Goal: Task Accomplishment & Management: Manage account settings

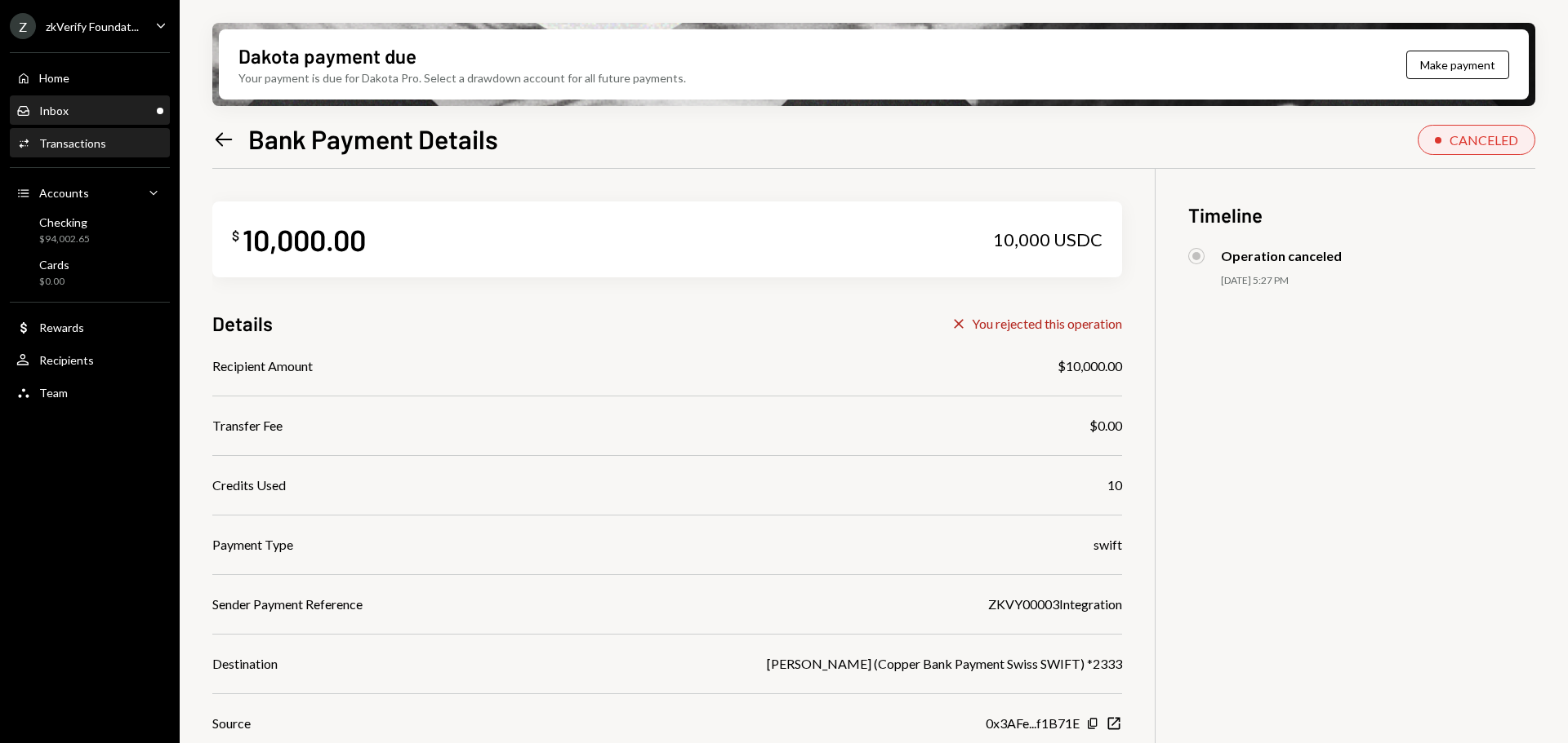
click at [111, 122] on div "Inbox Inbox" at bounding box center [90, 111] width 147 height 28
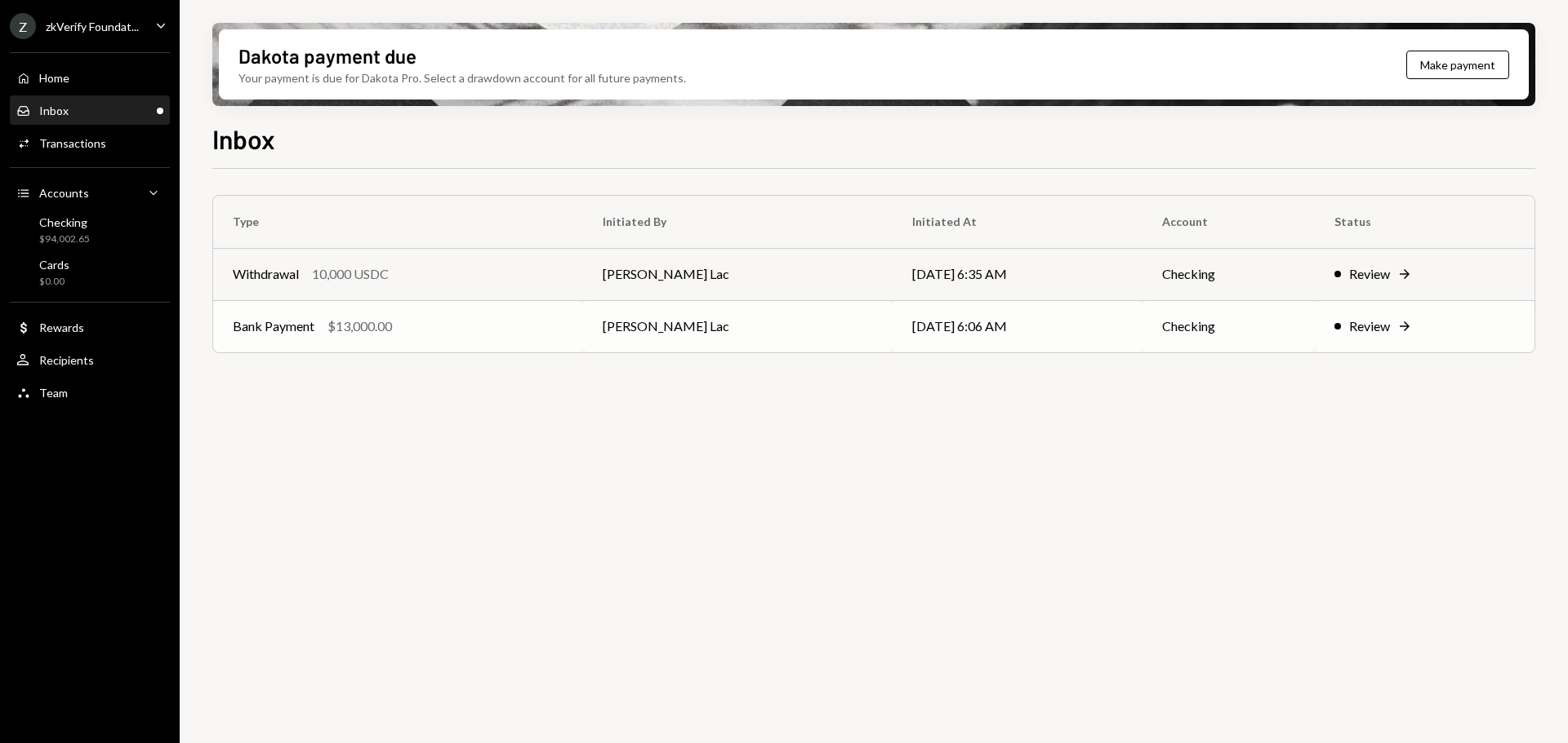
click at [669, 327] on td "[PERSON_NAME] Lac" at bounding box center [737, 327] width 310 height 52
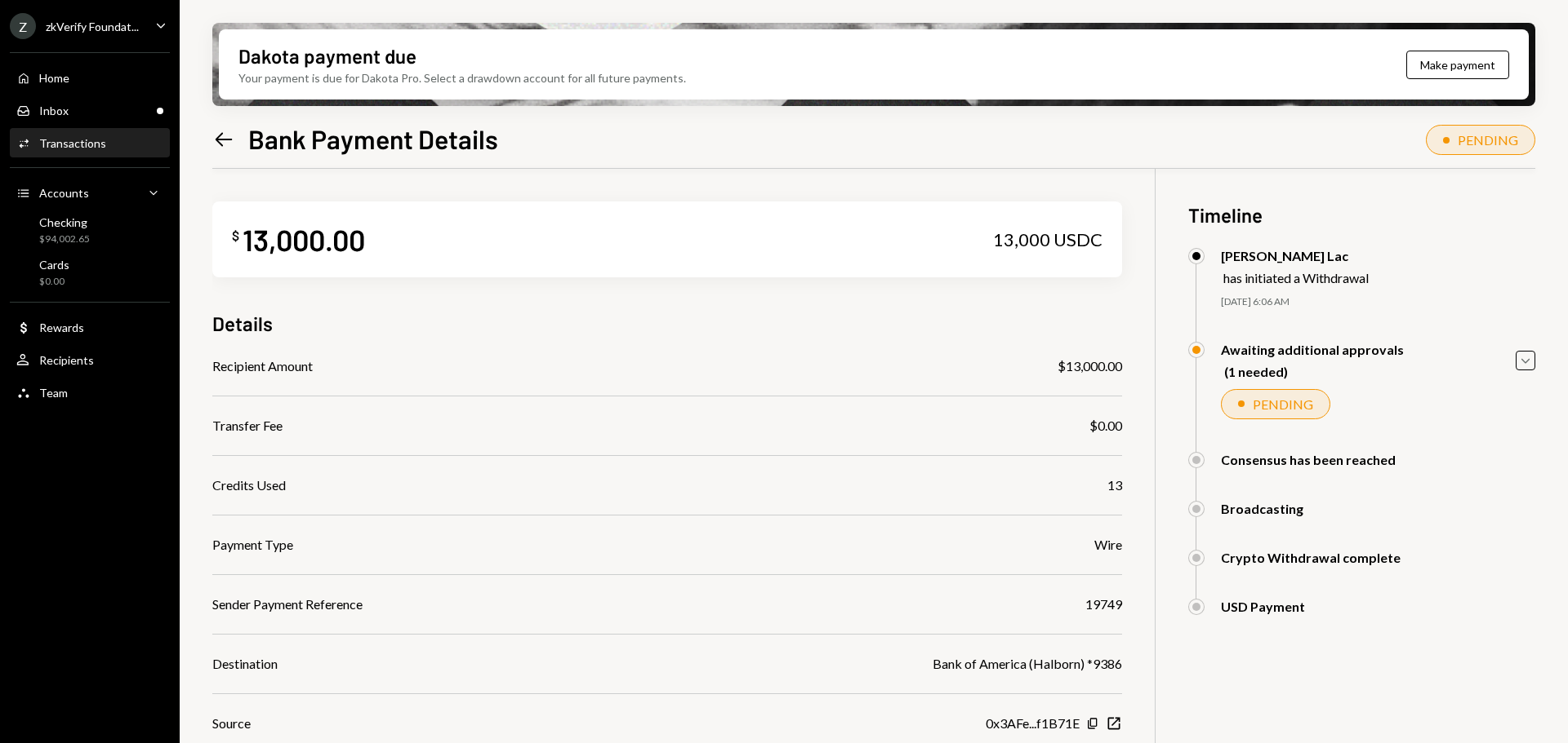
scroll to position [154, 0]
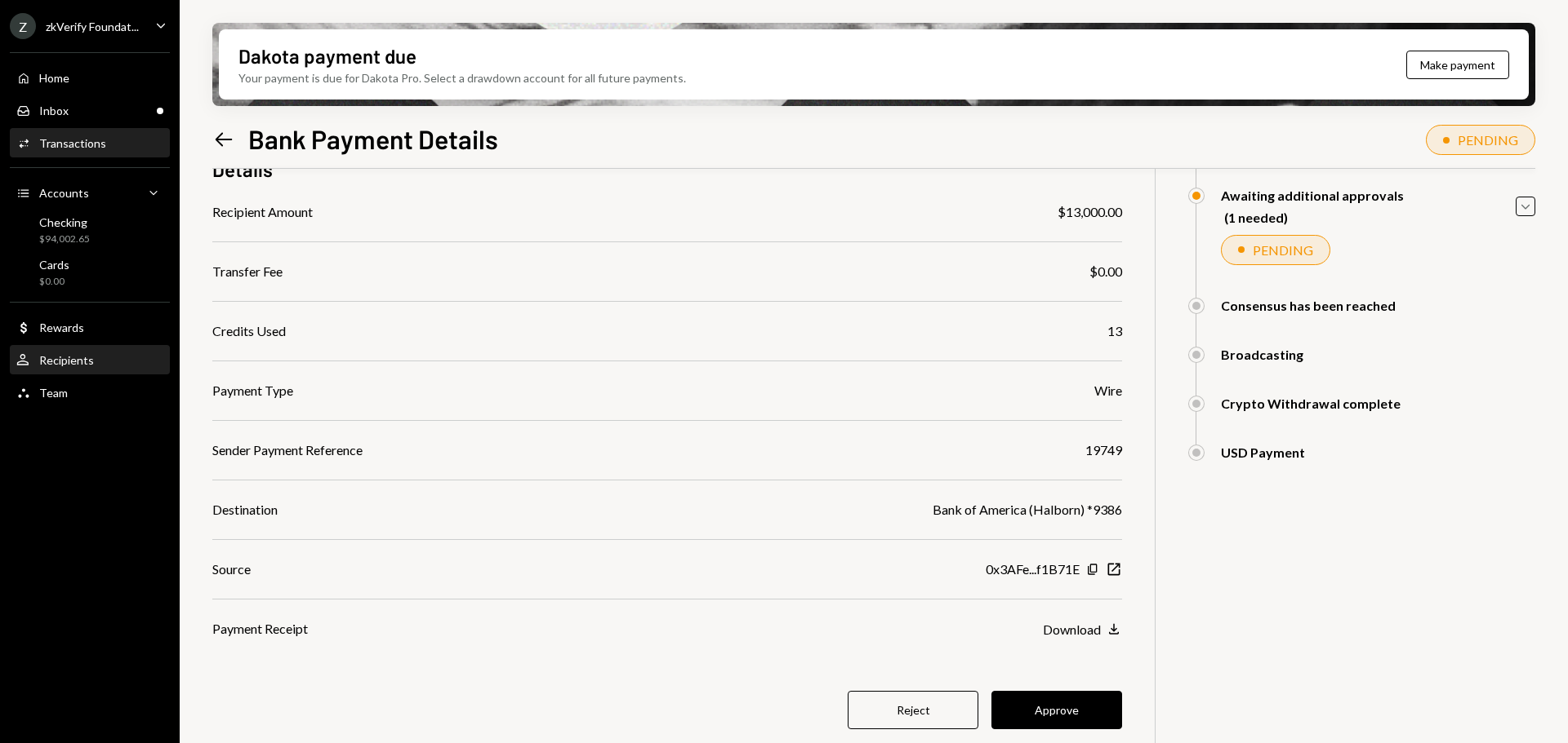
click at [86, 358] on div "Recipients" at bounding box center [67, 360] width 55 height 13
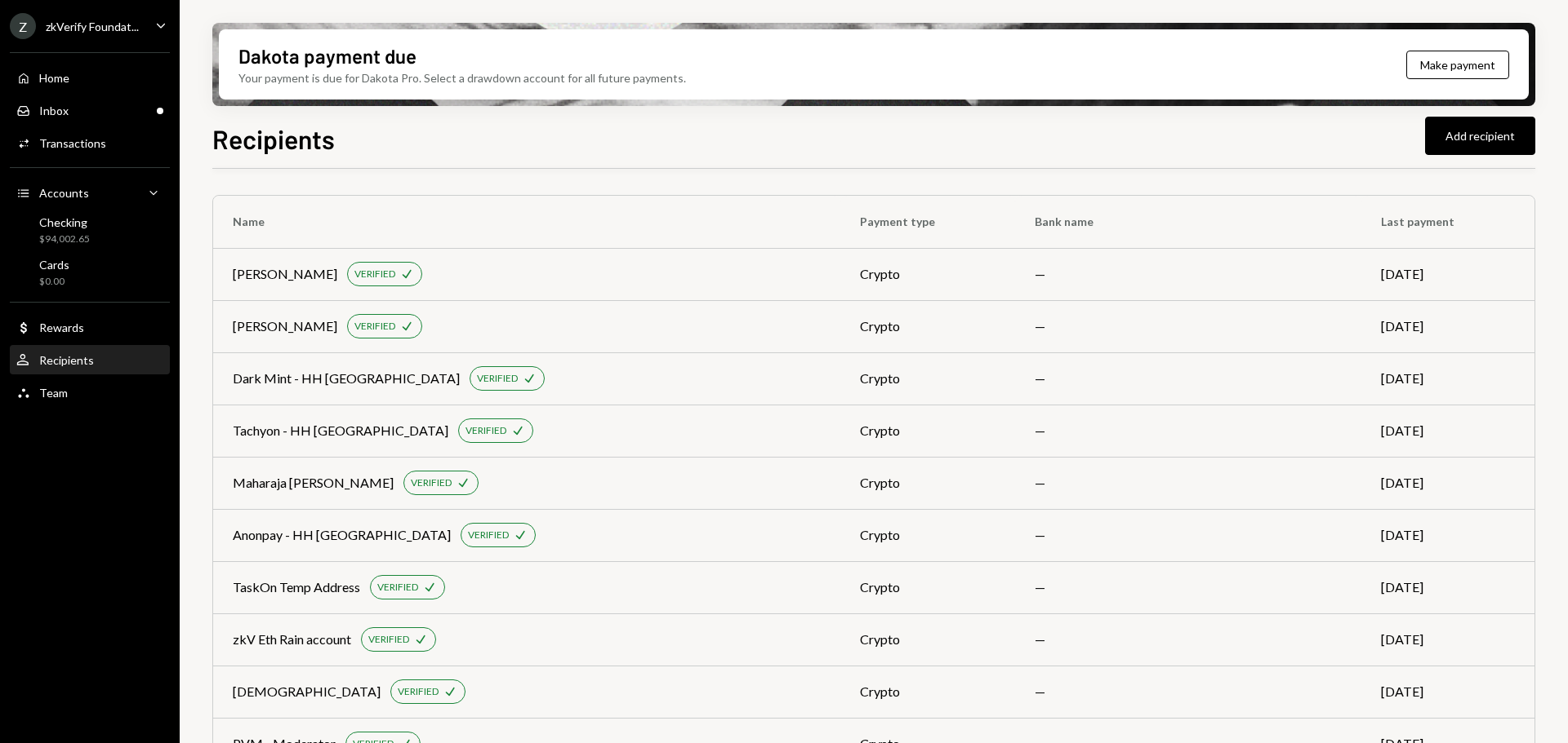
scroll to position [1897, 0]
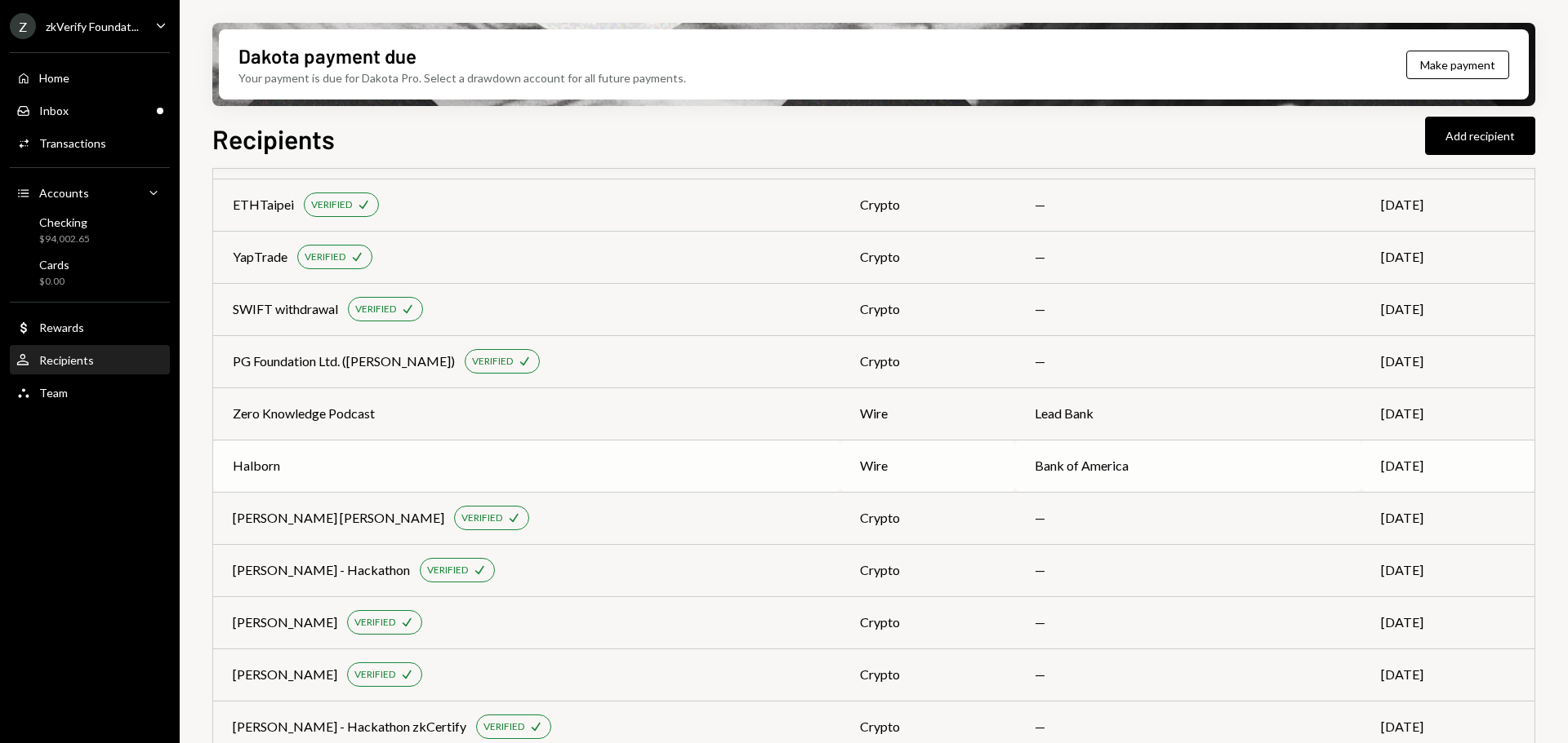
click at [440, 476] on td "Halborn" at bounding box center [527, 465] width 627 height 52
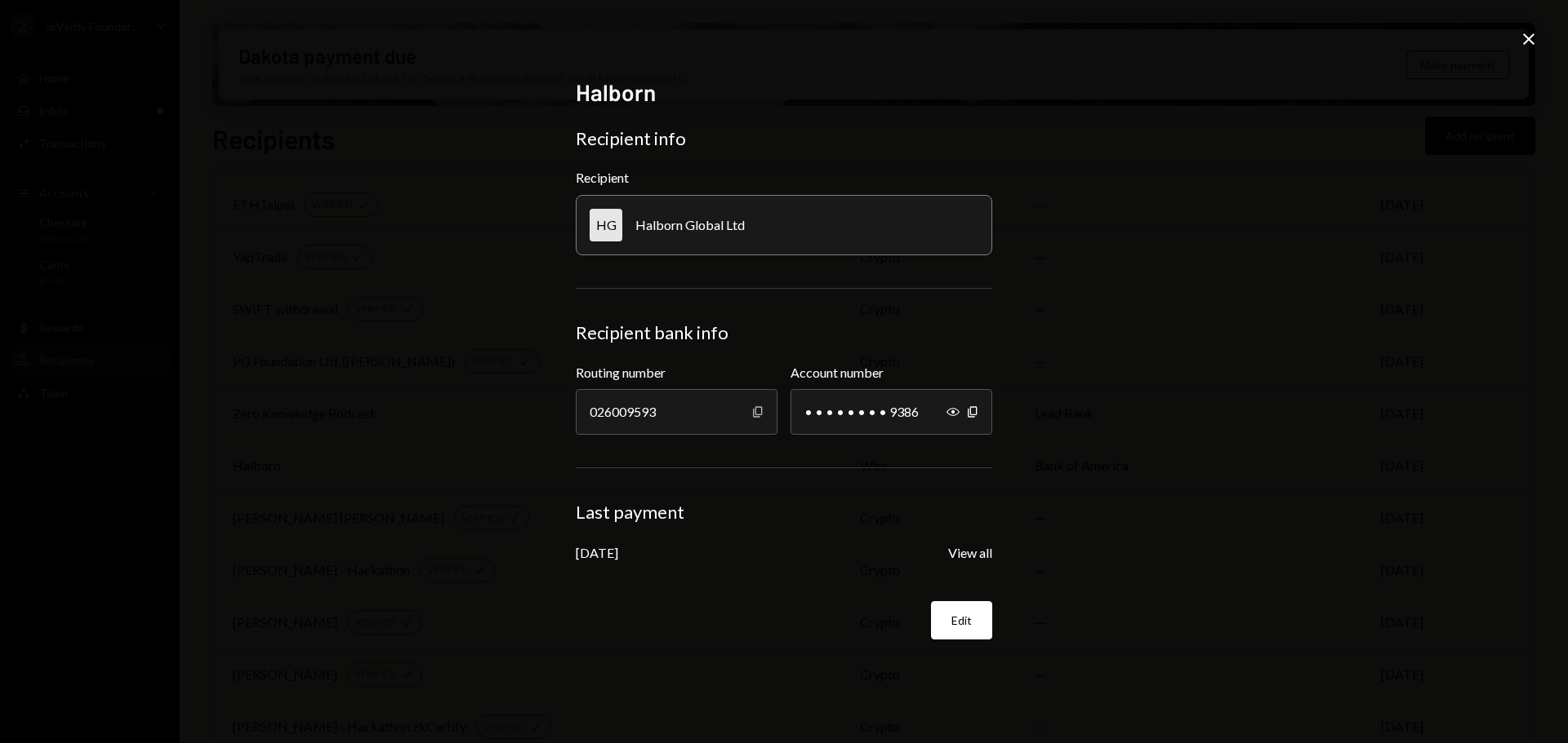
click at [759, 408] on icon "Copy" at bounding box center [758, 412] width 14 height 13
click at [949, 414] on icon "button" at bounding box center [953, 411] width 14 height 8
click at [947, 414] on icon "Hide" at bounding box center [953, 412] width 14 height 13
click at [974, 409] on icon "Copy" at bounding box center [973, 412] width 14 height 13
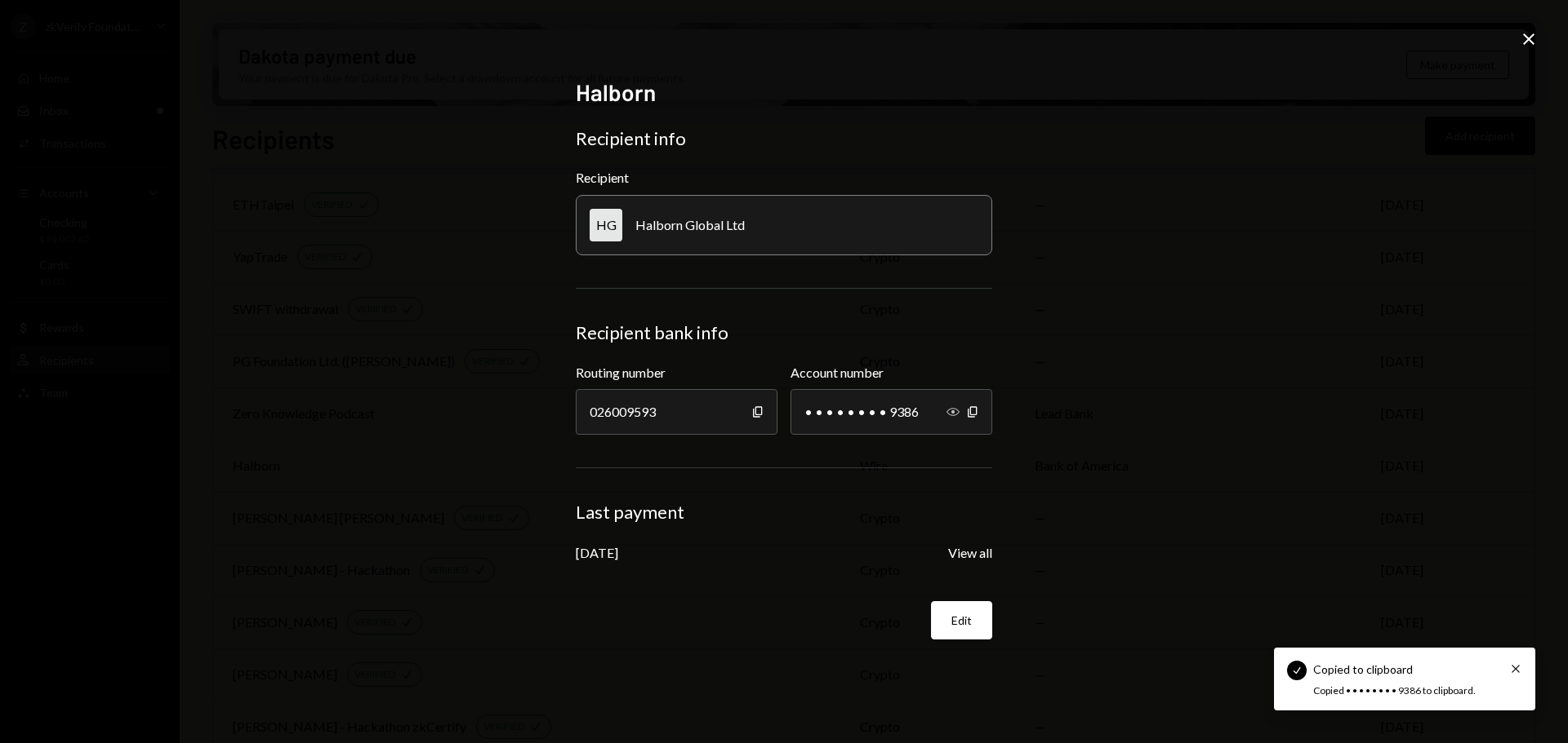
click at [956, 415] on icon "button" at bounding box center [953, 411] width 14 height 8
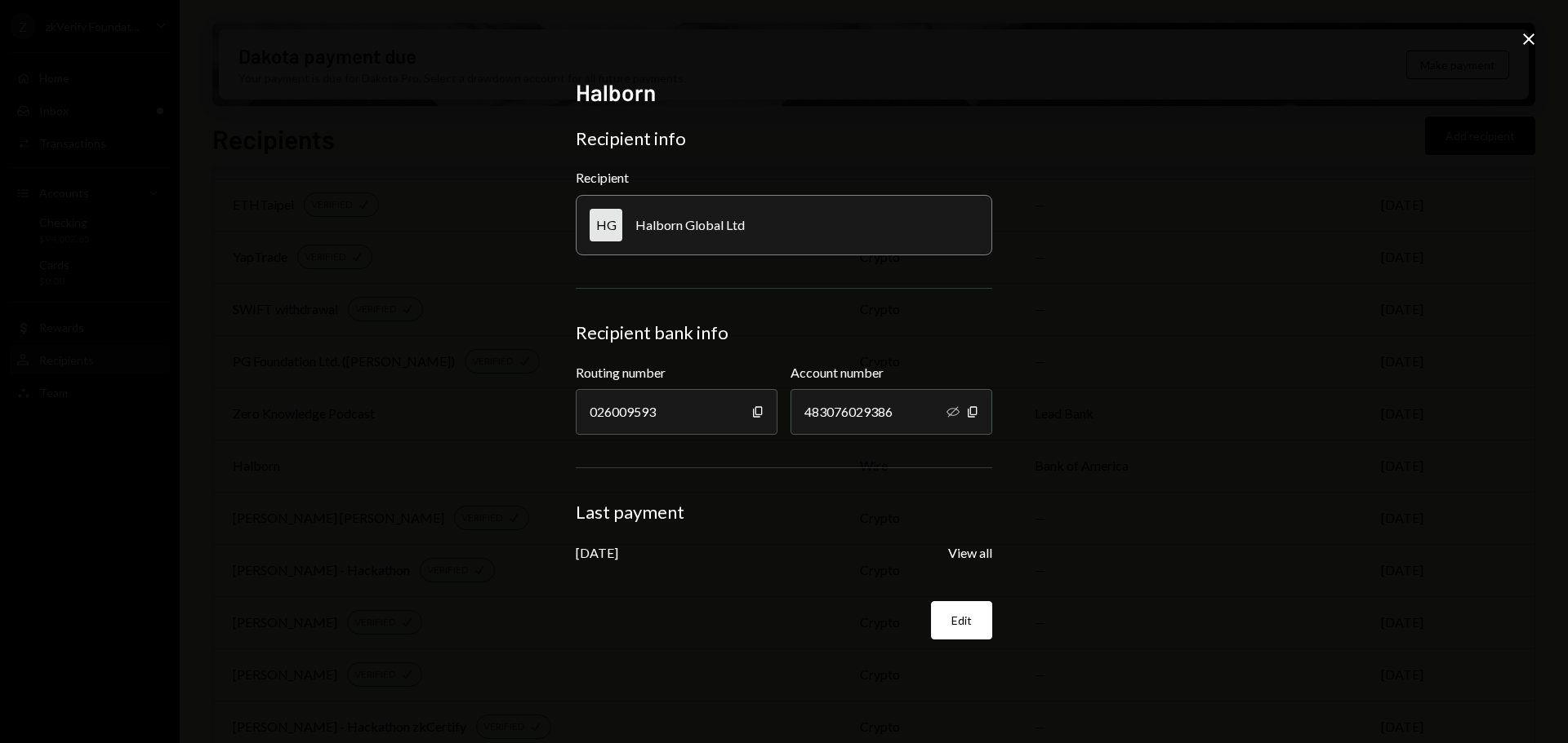
click at [1527, 40] on icon at bounding box center [1528, 40] width 12 height 12
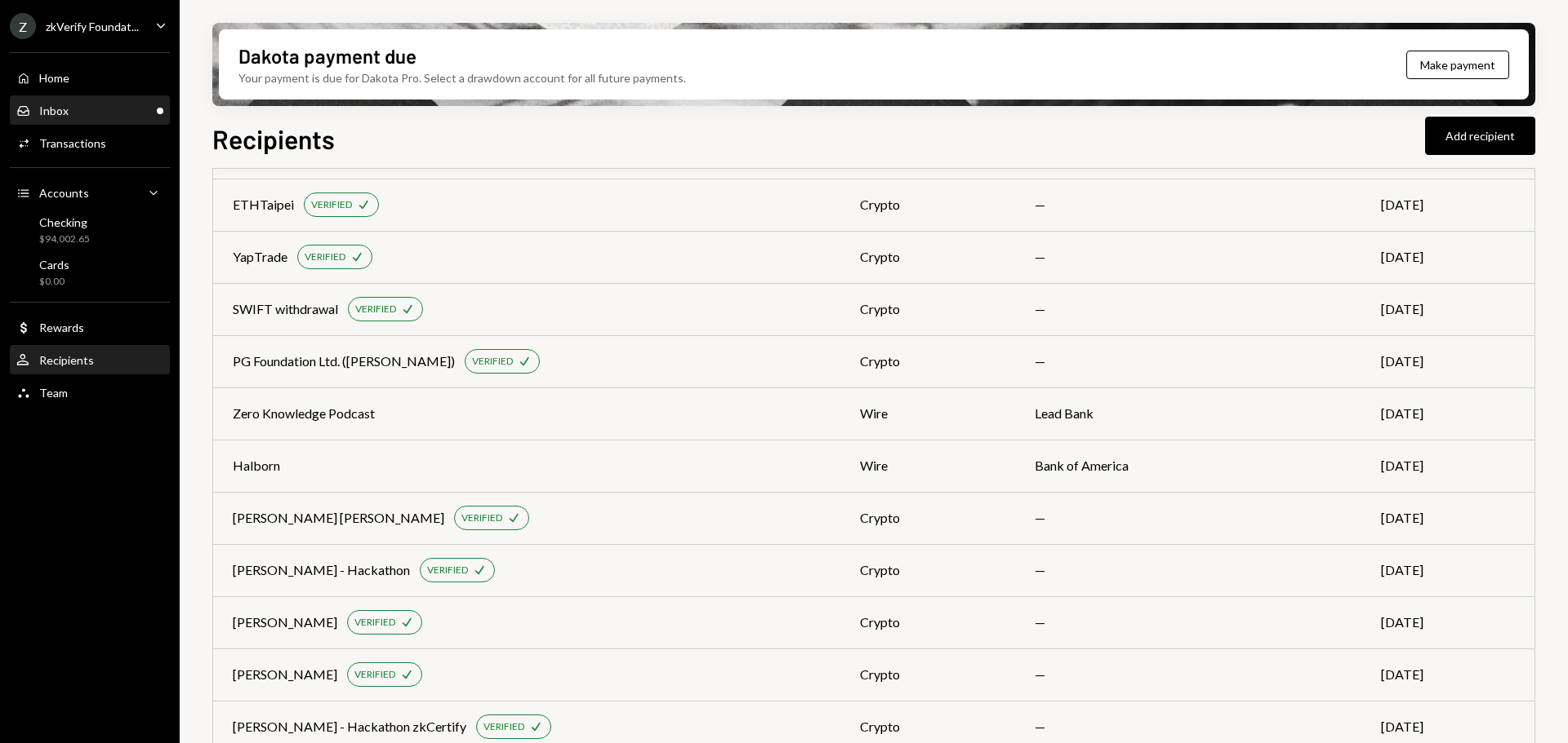
click at [134, 110] on div "Inbox Inbox" at bounding box center [90, 111] width 147 height 14
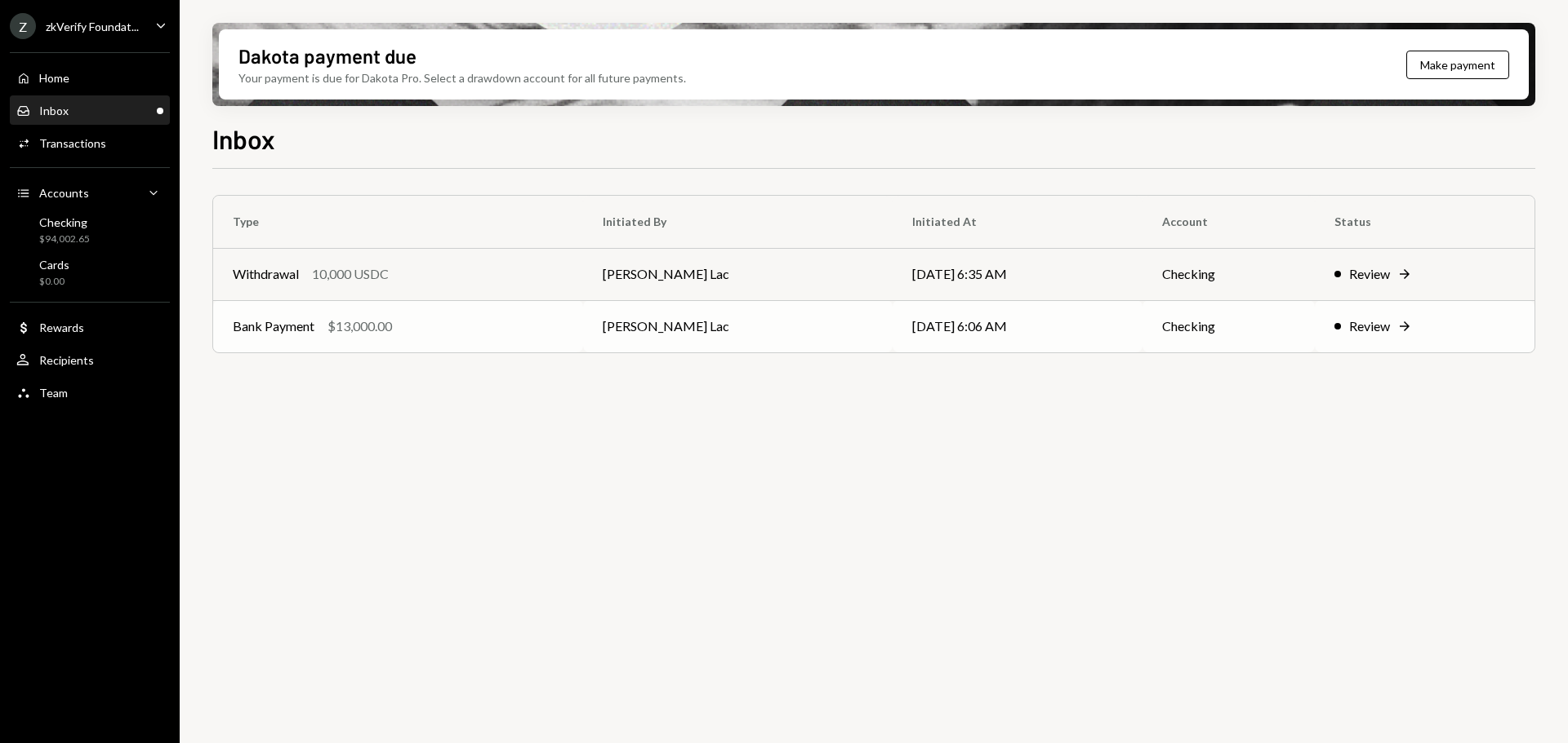
click at [703, 319] on td "[PERSON_NAME] Lac" at bounding box center [737, 327] width 310 height 52
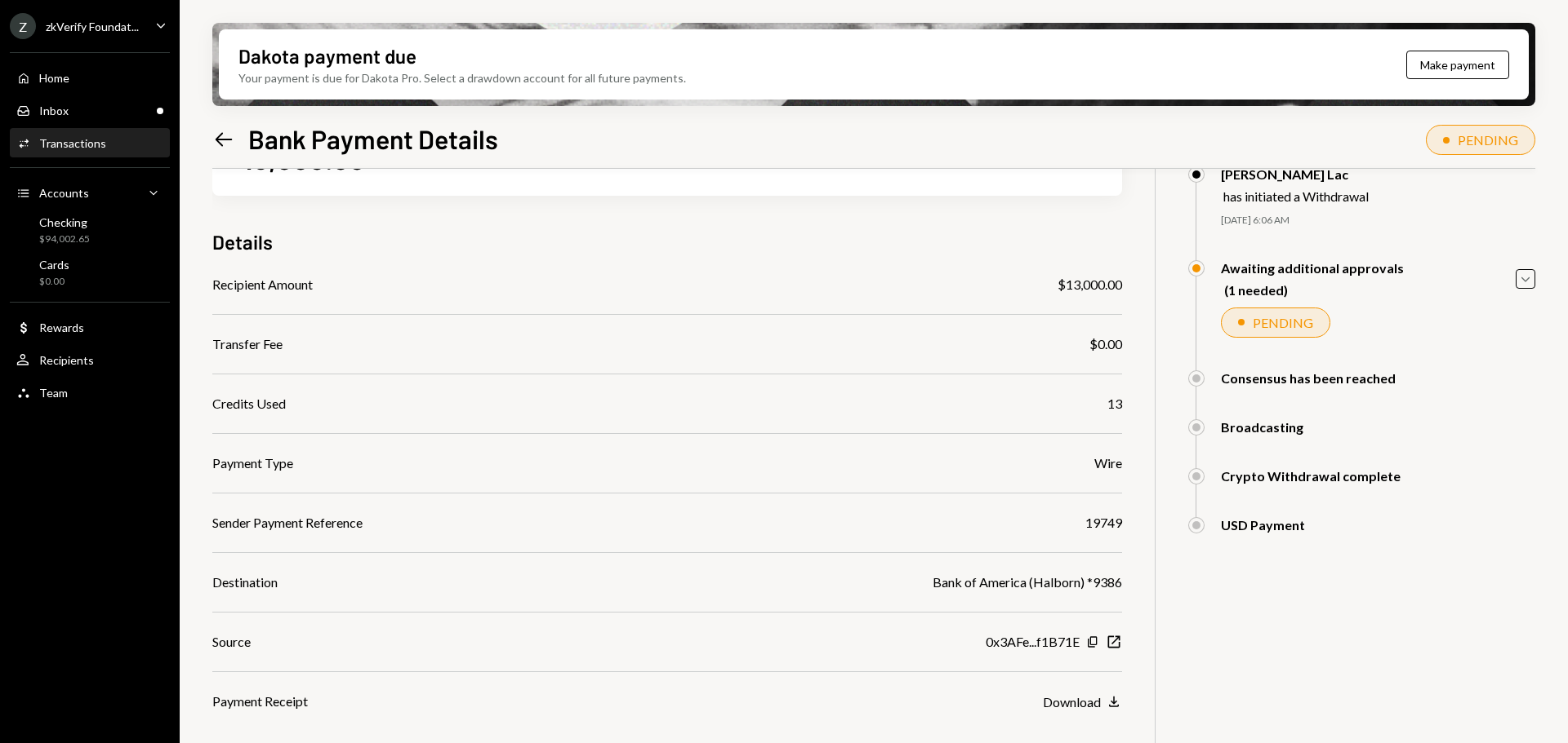
scroll to position [154, 0]
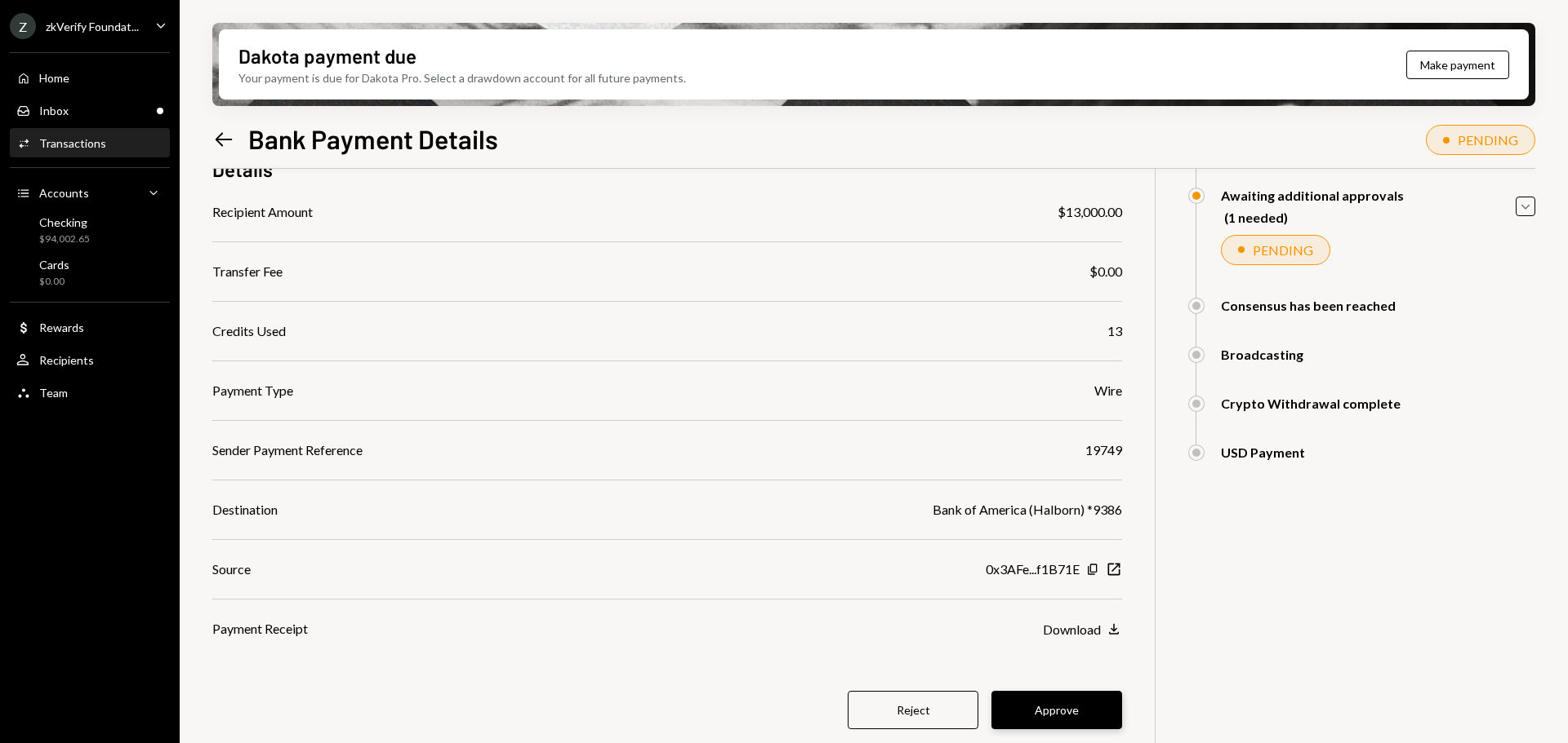
click at [1072, 708] on button "Approve" at bounding box center [1056, 710] width 130 height 39
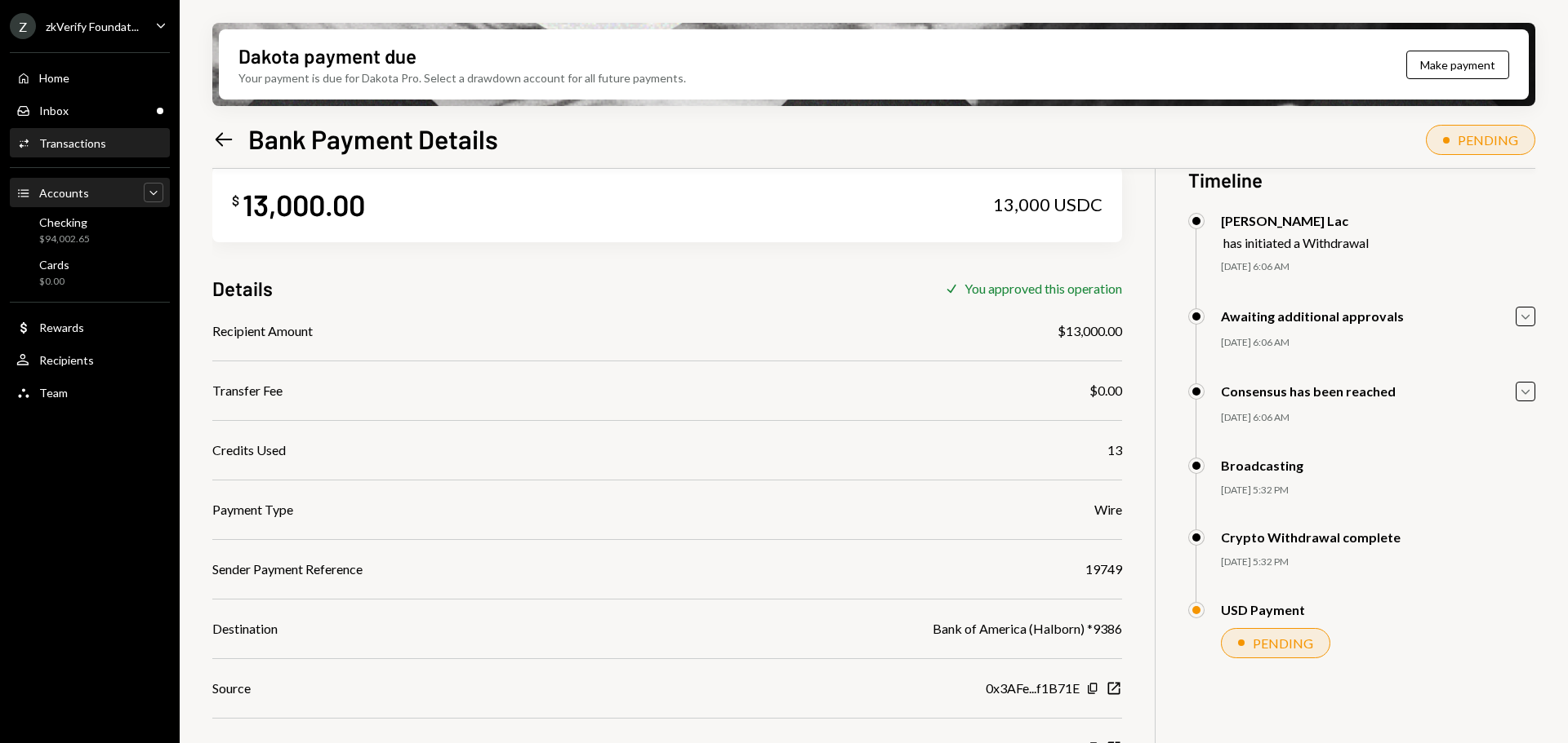
scroll to position [0, 0]
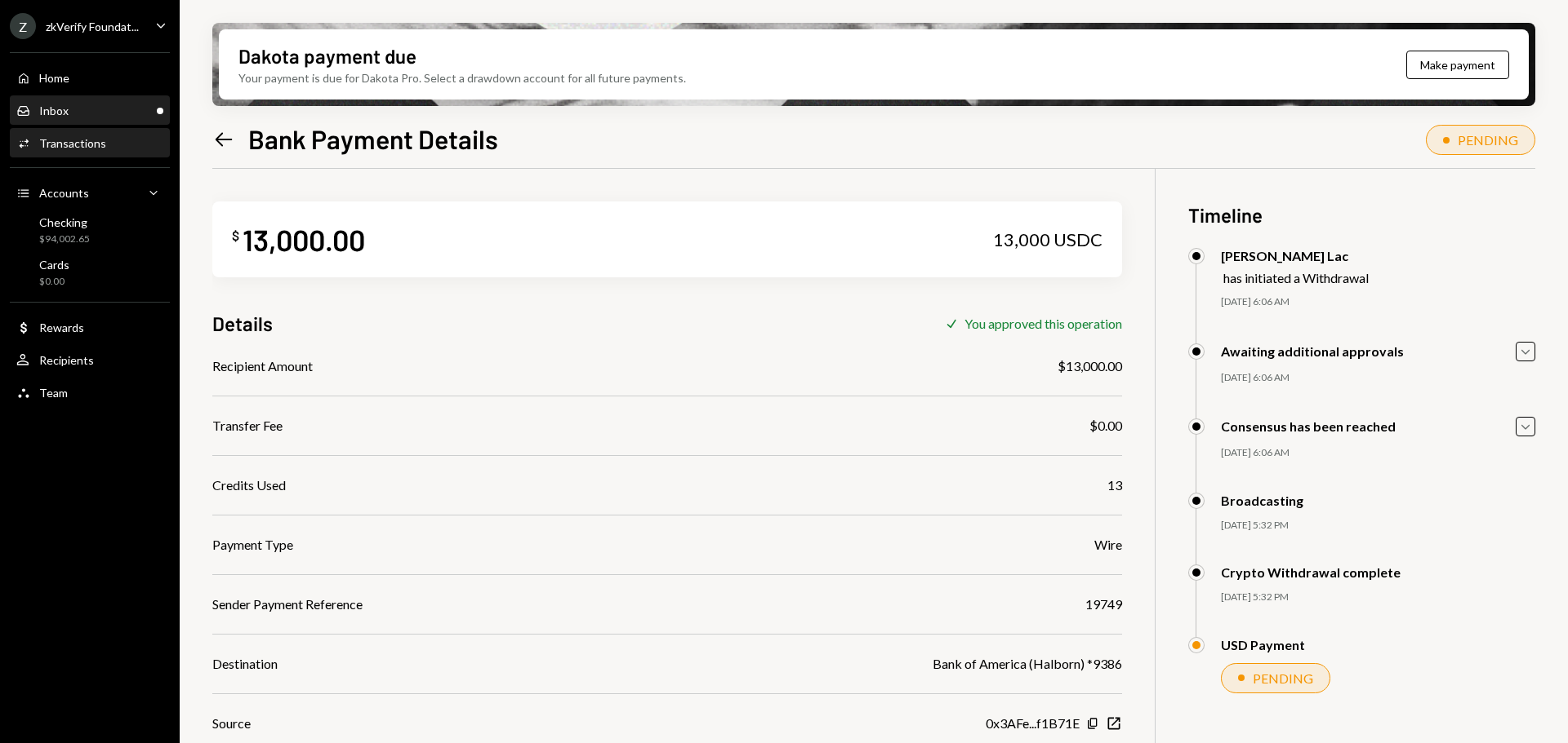
click at [78, 112] on div "Inbox Inbox" at bounding box center [90, 111] width 147 height 14
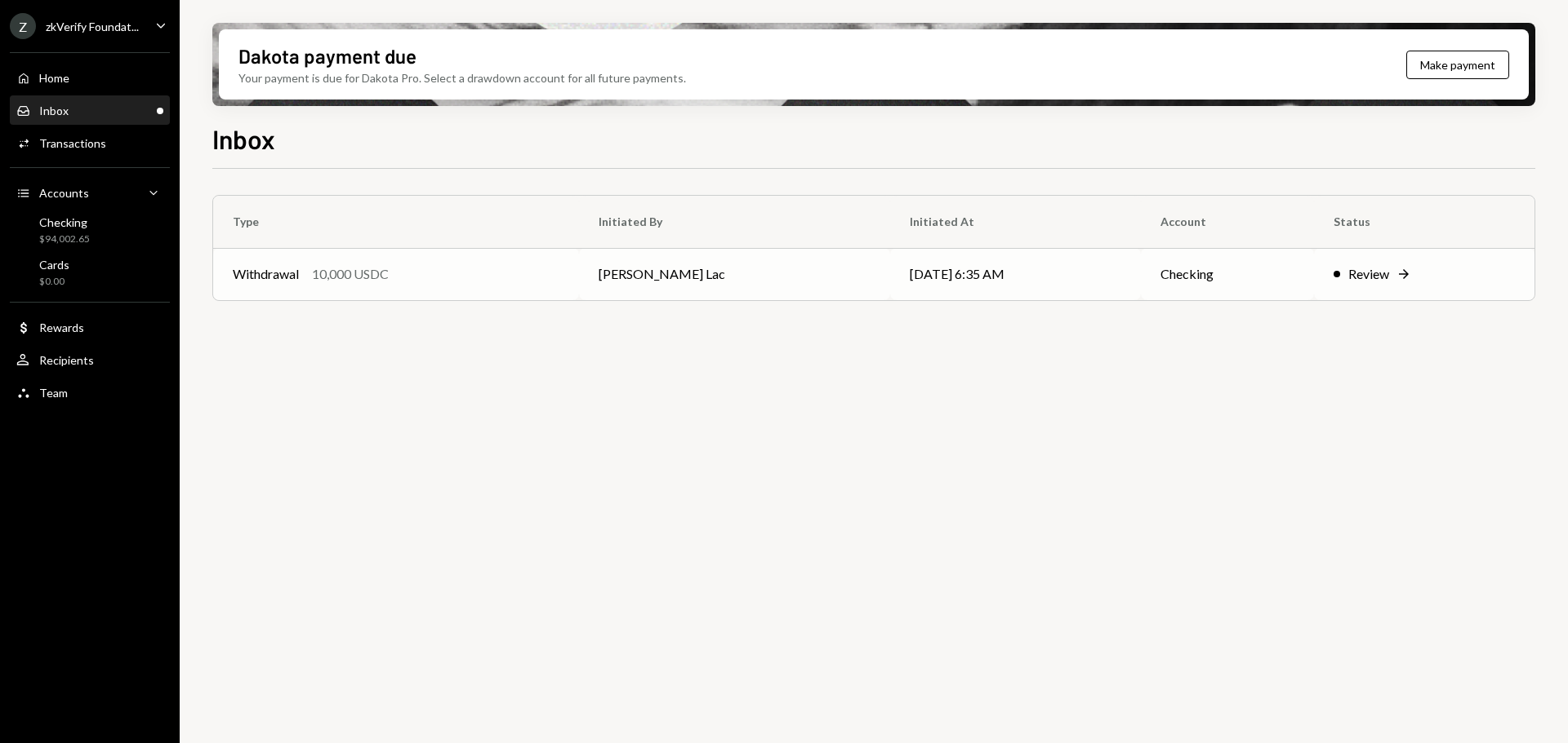
click at [639, 269] on td "[PERSON_NAME] Lac" at bounding box center [734, 274] width 311 height 52
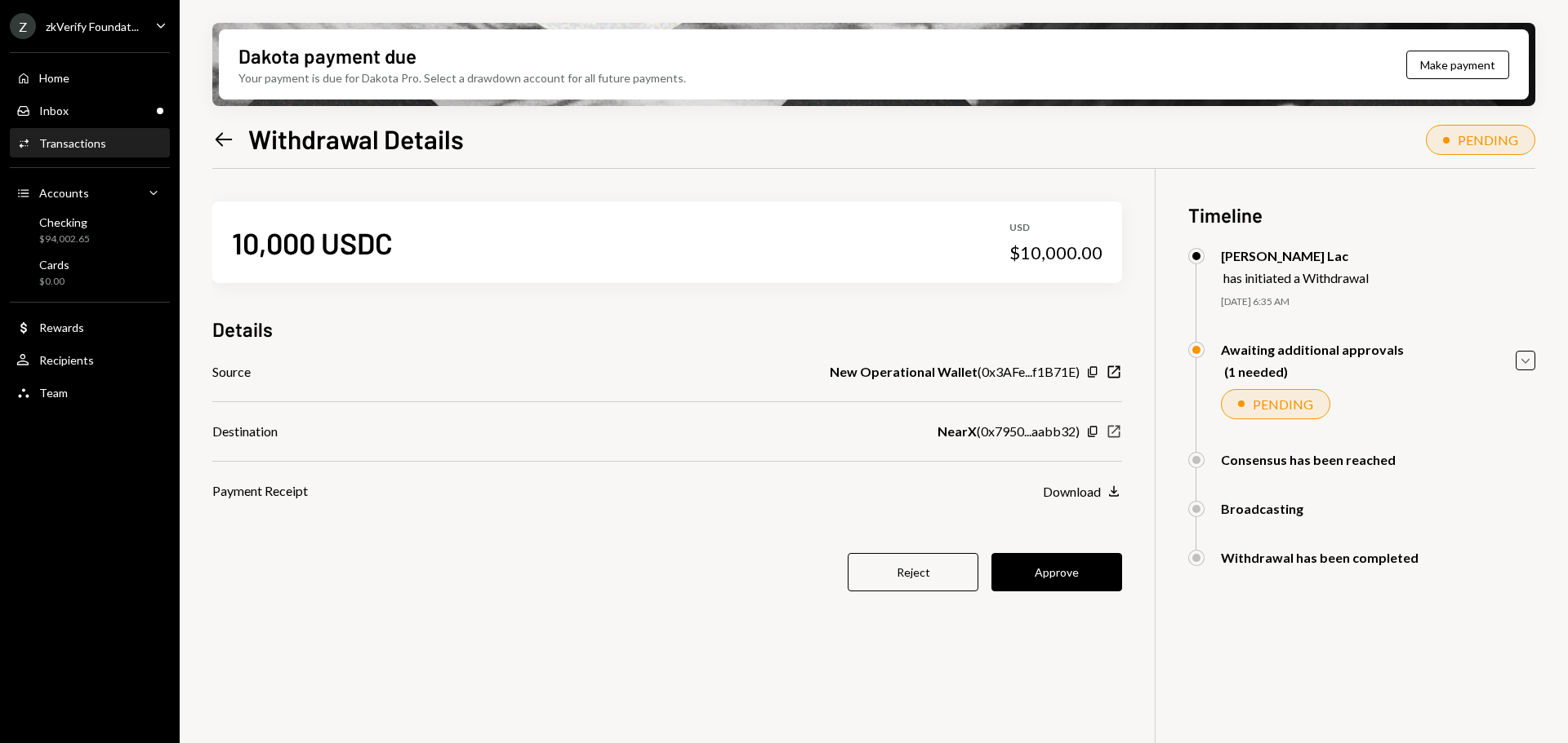
click at [1114, 433] on icon "button" at bounding box center [1114, 432] width 13 height 13
click at [99, 227] on div "Checking $94,002.65" at bounding box center [90, 231] width 147 height 31
click at [105, 213] on div "Checking $94,002.65" at bounding box center [90, 230] width 147 height 38
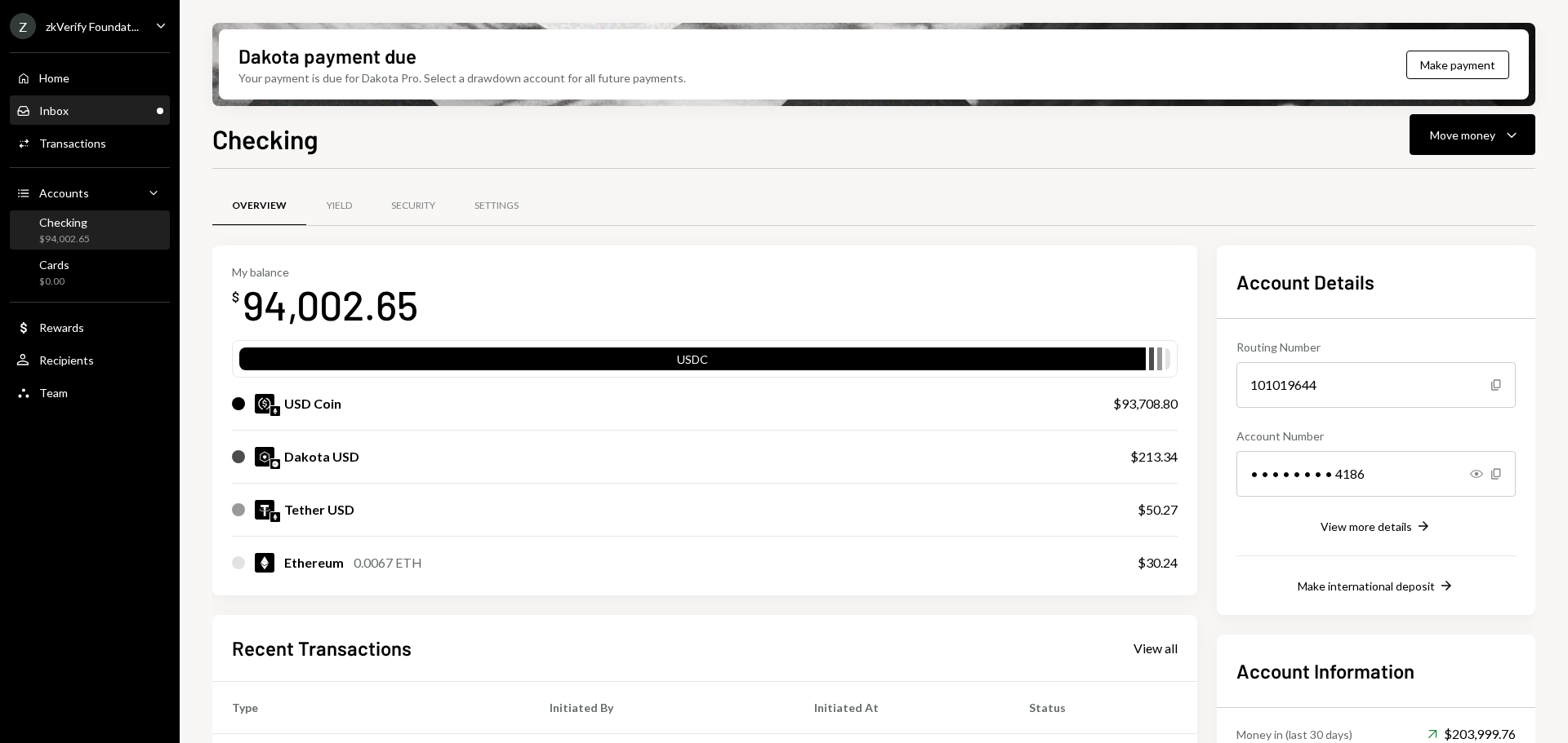
click at [108, 119] on div "Inbox Inbox" at bounding box center [90, 111] width 147 height 28
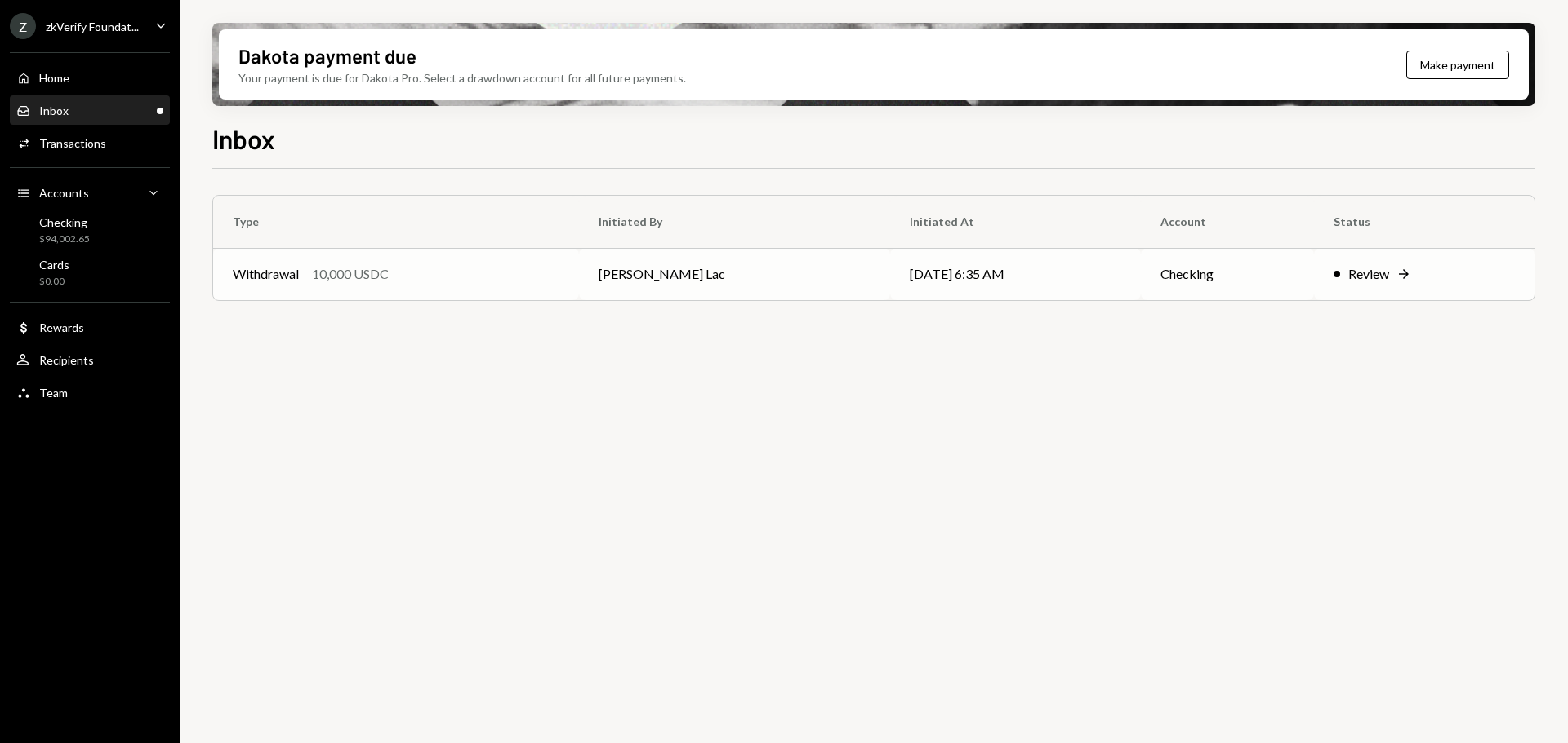
click at [625, 261] on td "[PERSON_NAME] Lac" at bounding box center [734, 274] width 311 height 52
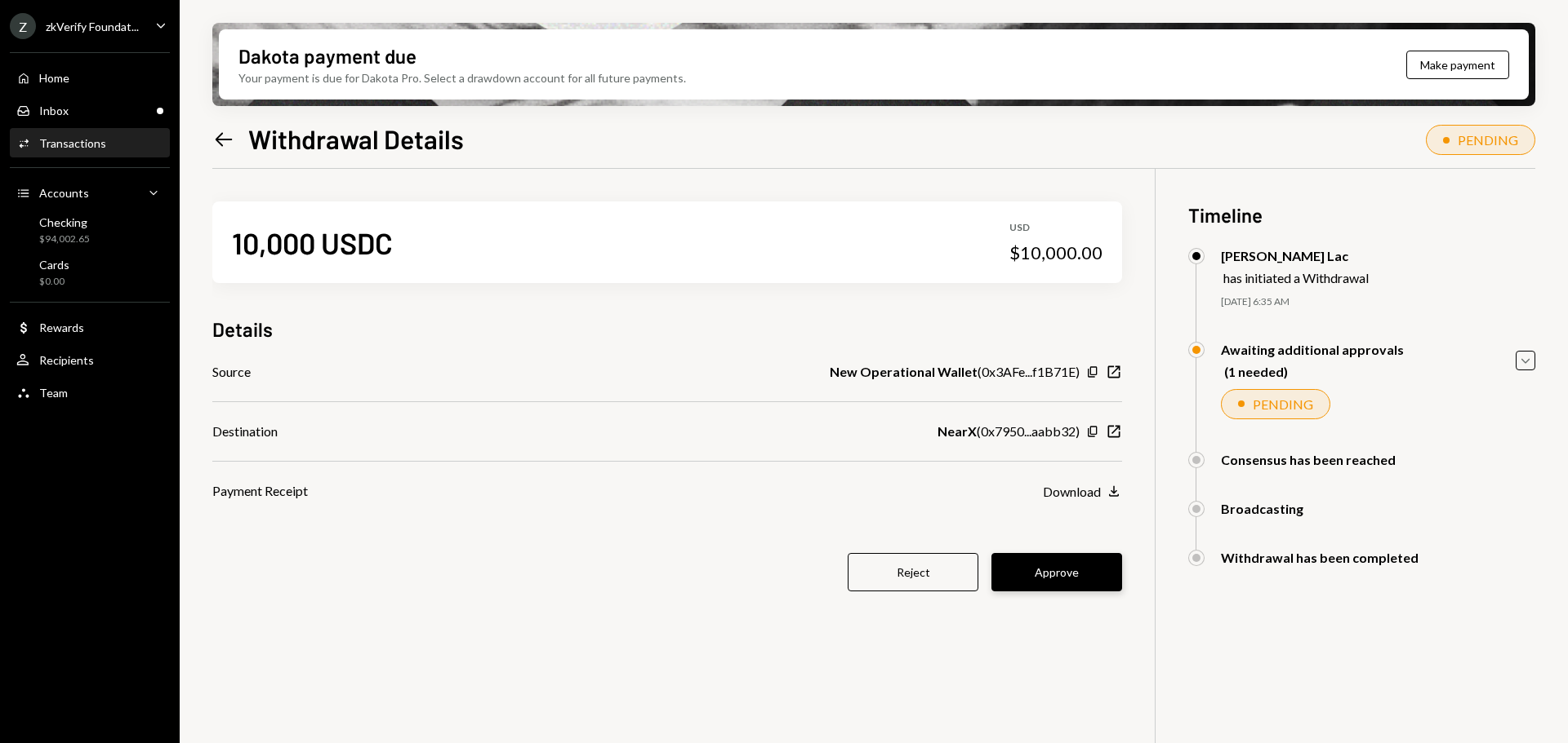
click at [1047, 559] on button "Approve" at bounding box center [1056, 572] width 130 height 39
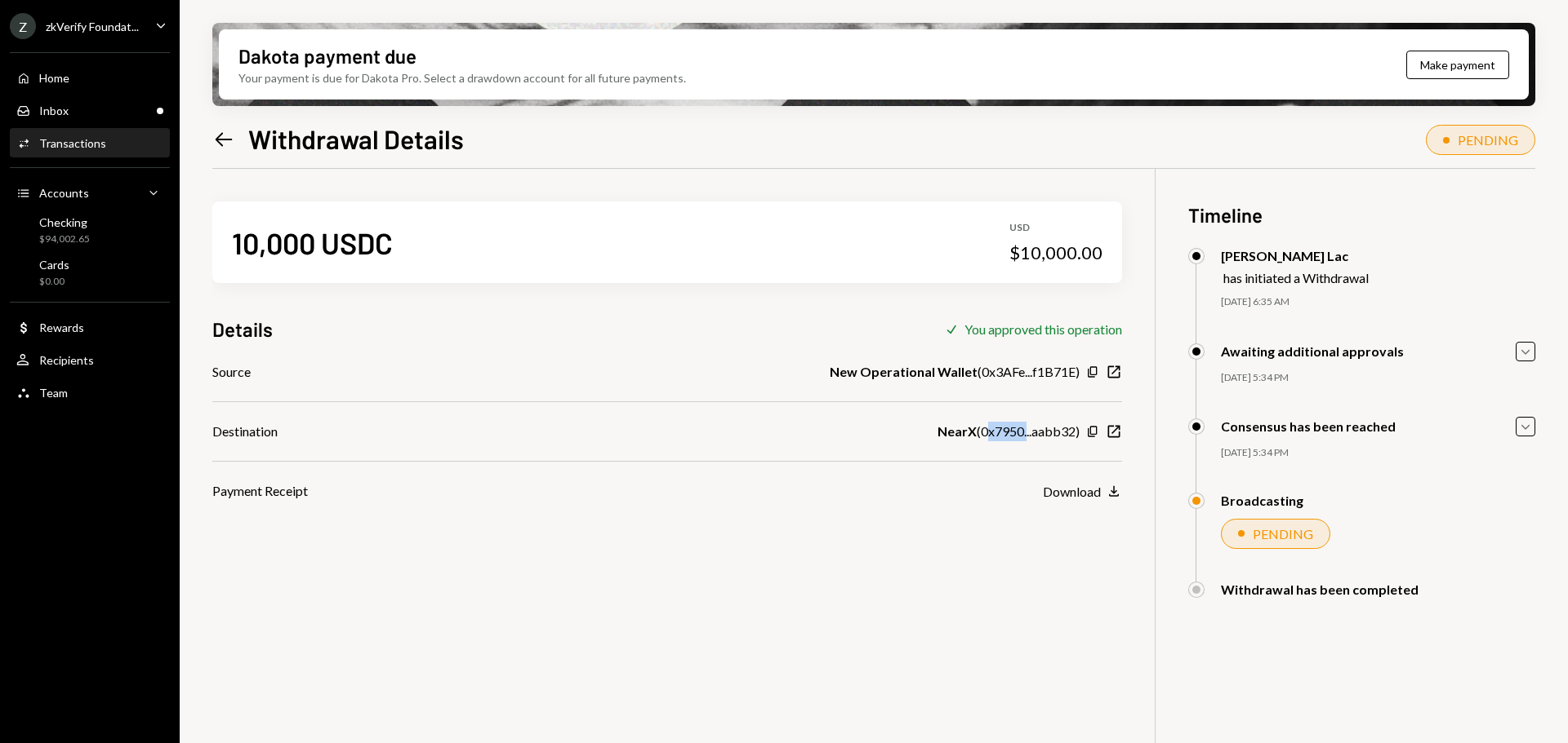
drag, startPoint x: 989, startPoint y: 435, endPoint x: 1028, endPoint y: 437, distance: 39.1
click at [1028, 437] on div "NearX ( 0x7950...aabb32 )" at bounding box center [1008, 432] width 142 height 19
click at [130, 101] on div "Inbox Inbox" at bounding box center [90, 111] width 147 height 28
